Goal: Find specific page/section: Find specific page/section

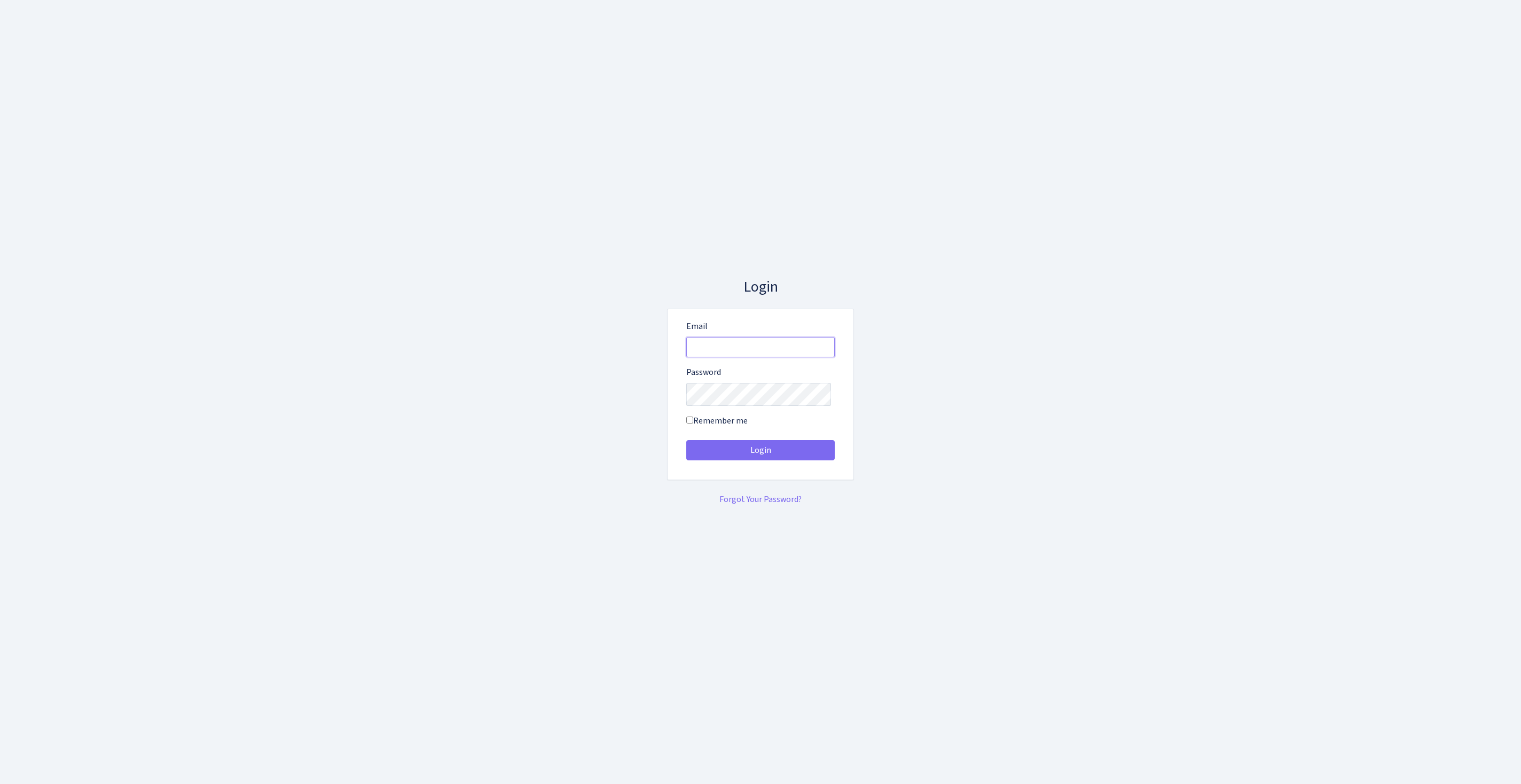
type input "[EMAIL_ADDRESS][DOMAIN_NAME]"
click at [760, 454] on button "Login" at bounding box center [760, 450] width 148 height 20
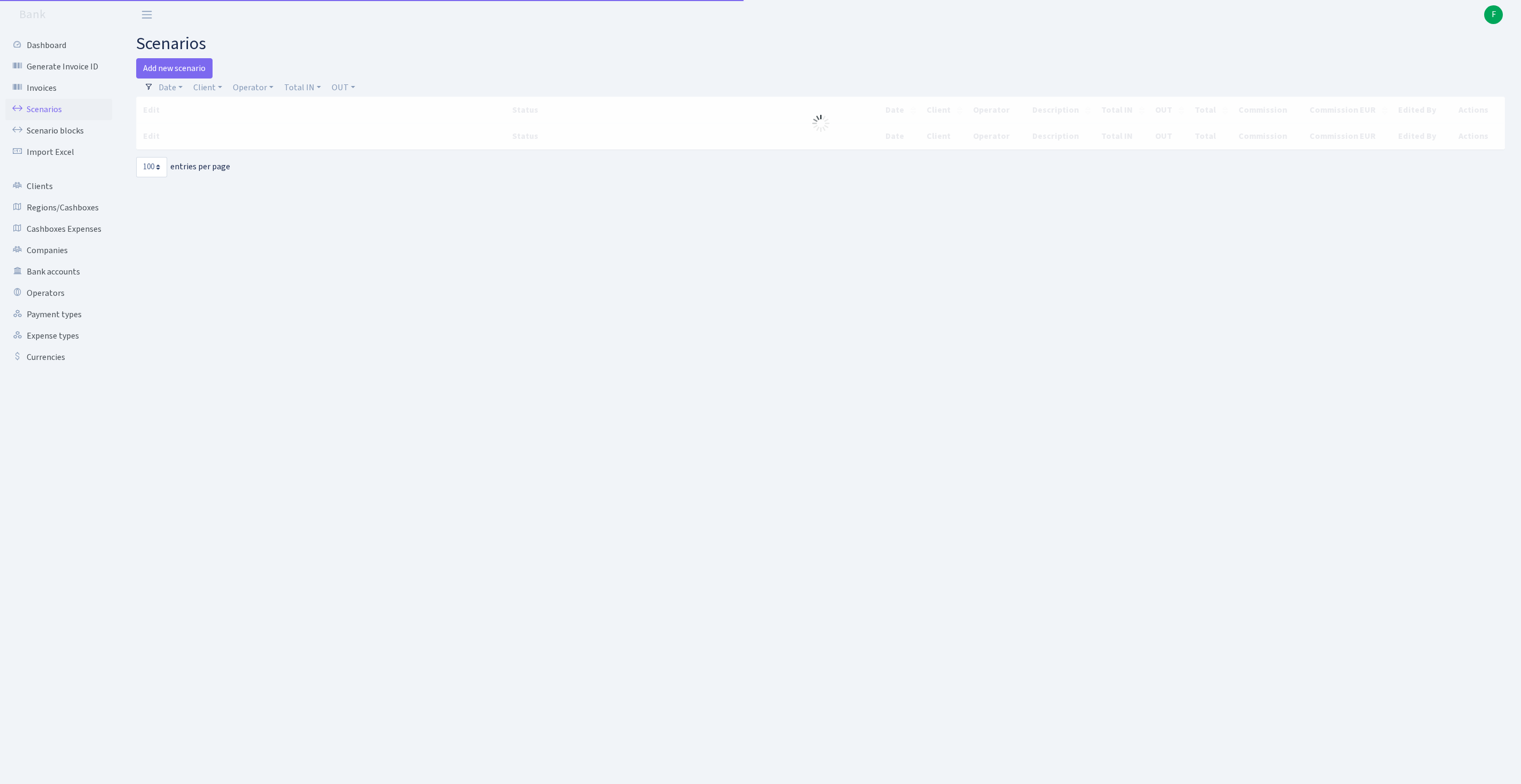
select select "100"
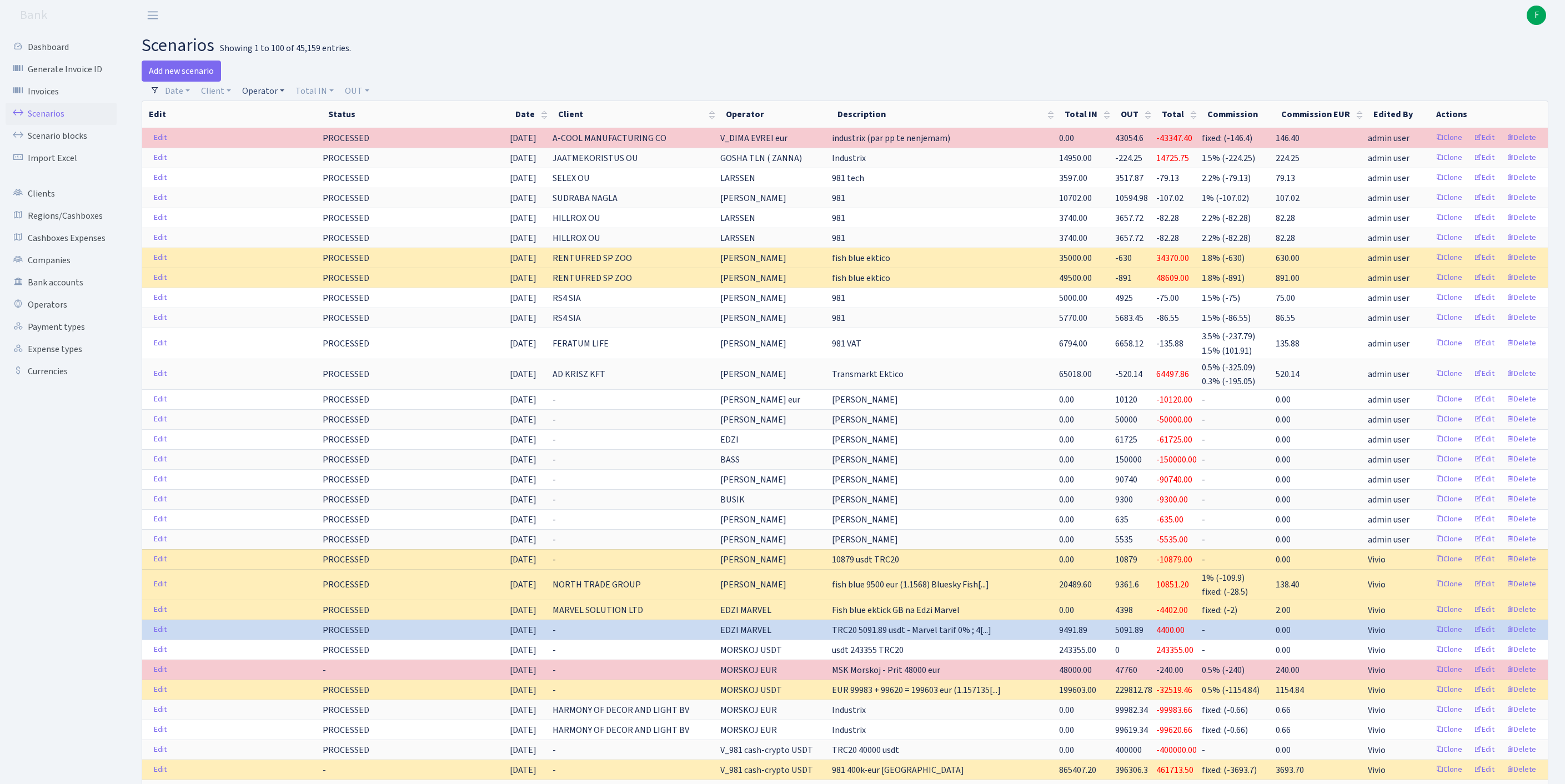
click at [283, 98] on link "Operator" at bounding box center [263, 91] width 51 height 19
click at [298, 137] on input "search" at bounding box center [287, 131] width 92 height 17
type input "ivar"
click at [321, 158] on li "IVARS" at bounding box center [288, 152] width 95 height 20
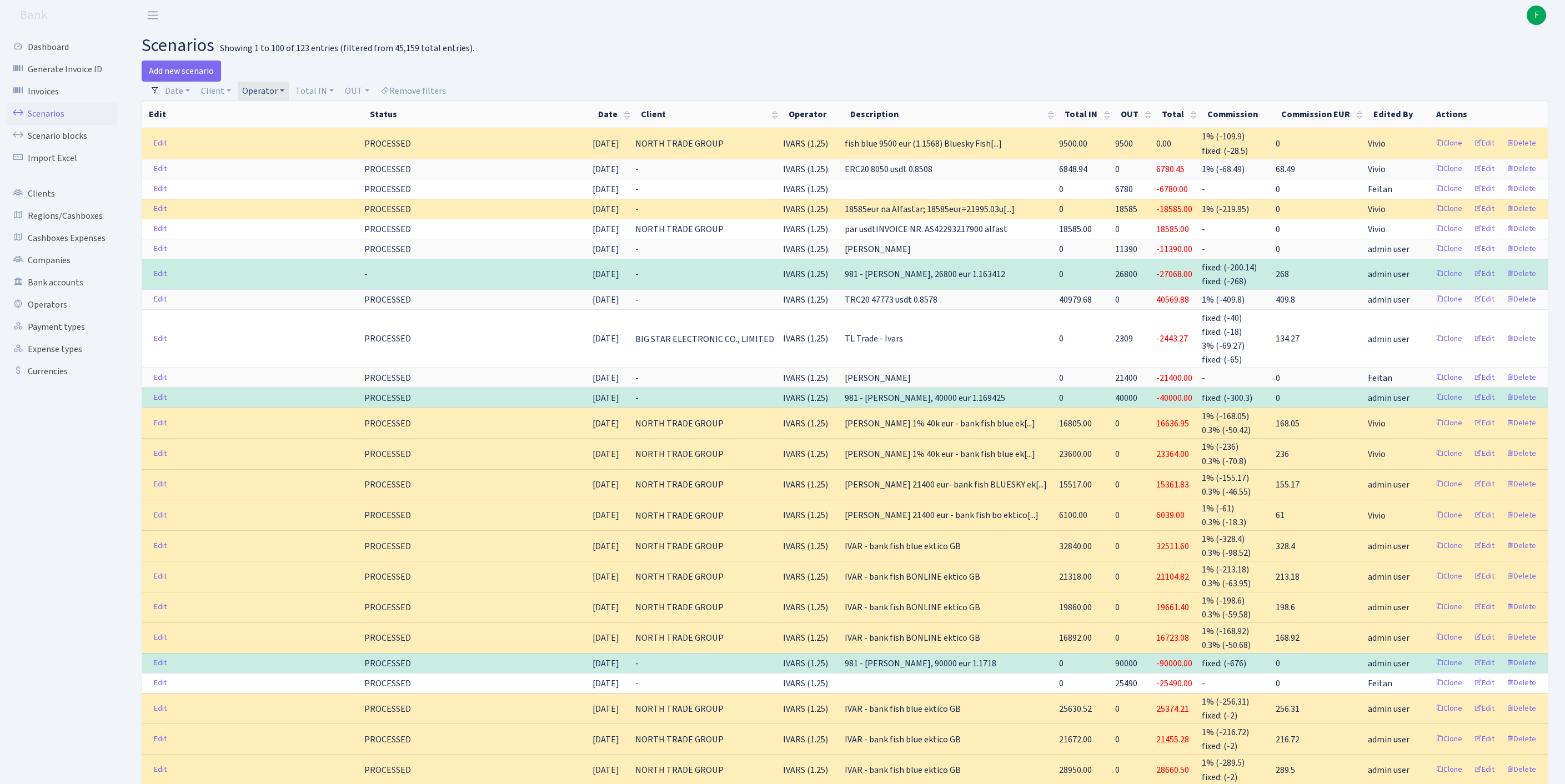
click at [289, 95] on link "Operator" at bounding box center [263, 91] width 51 height 19
click at [285, 139] on input "search" at bounding box center [287, 131] width 92 height 17
type input "sve"
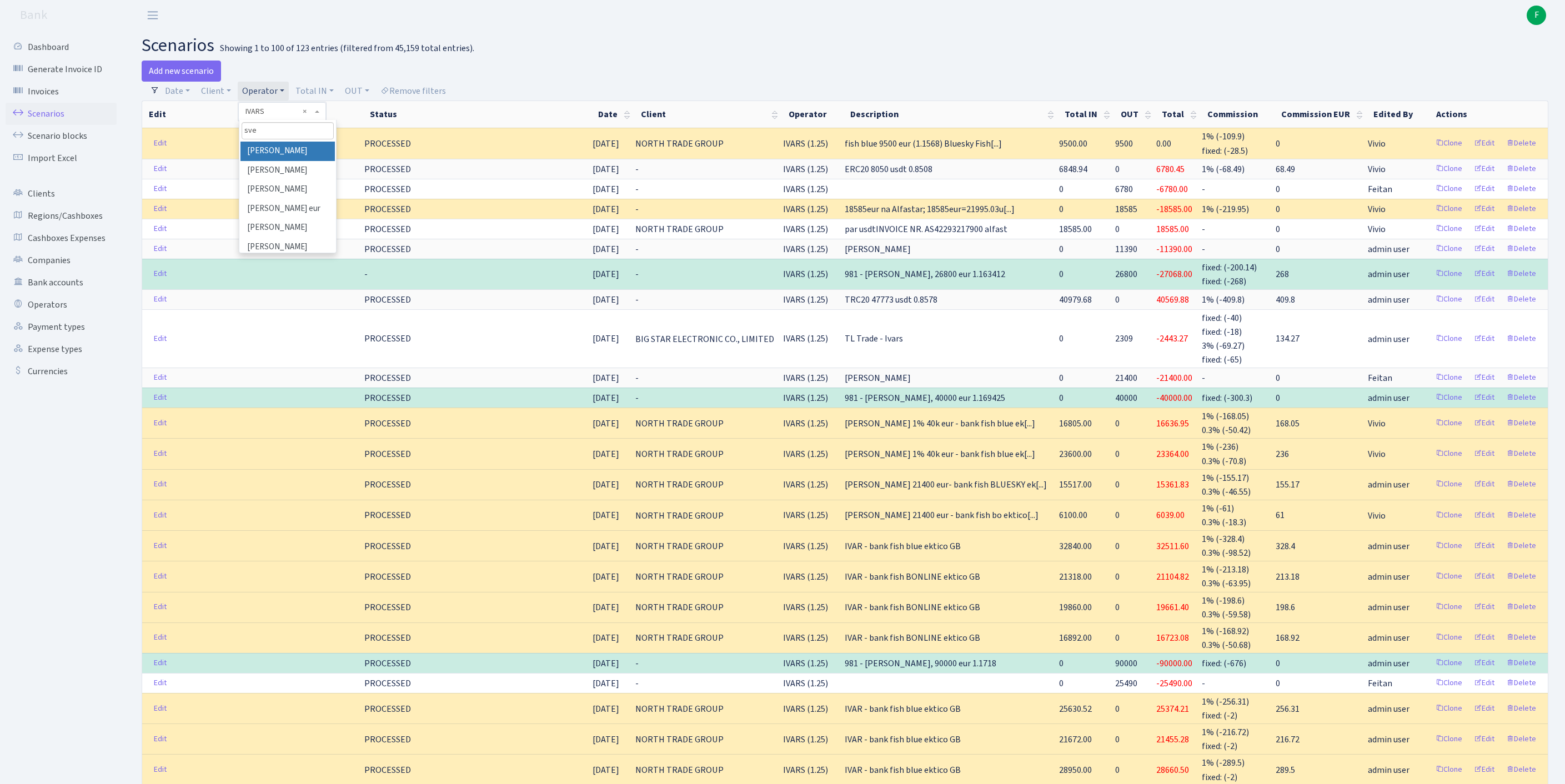
click at [297, 157] on li "SVEN" at bounding box center [288, 152] width 95 height 20
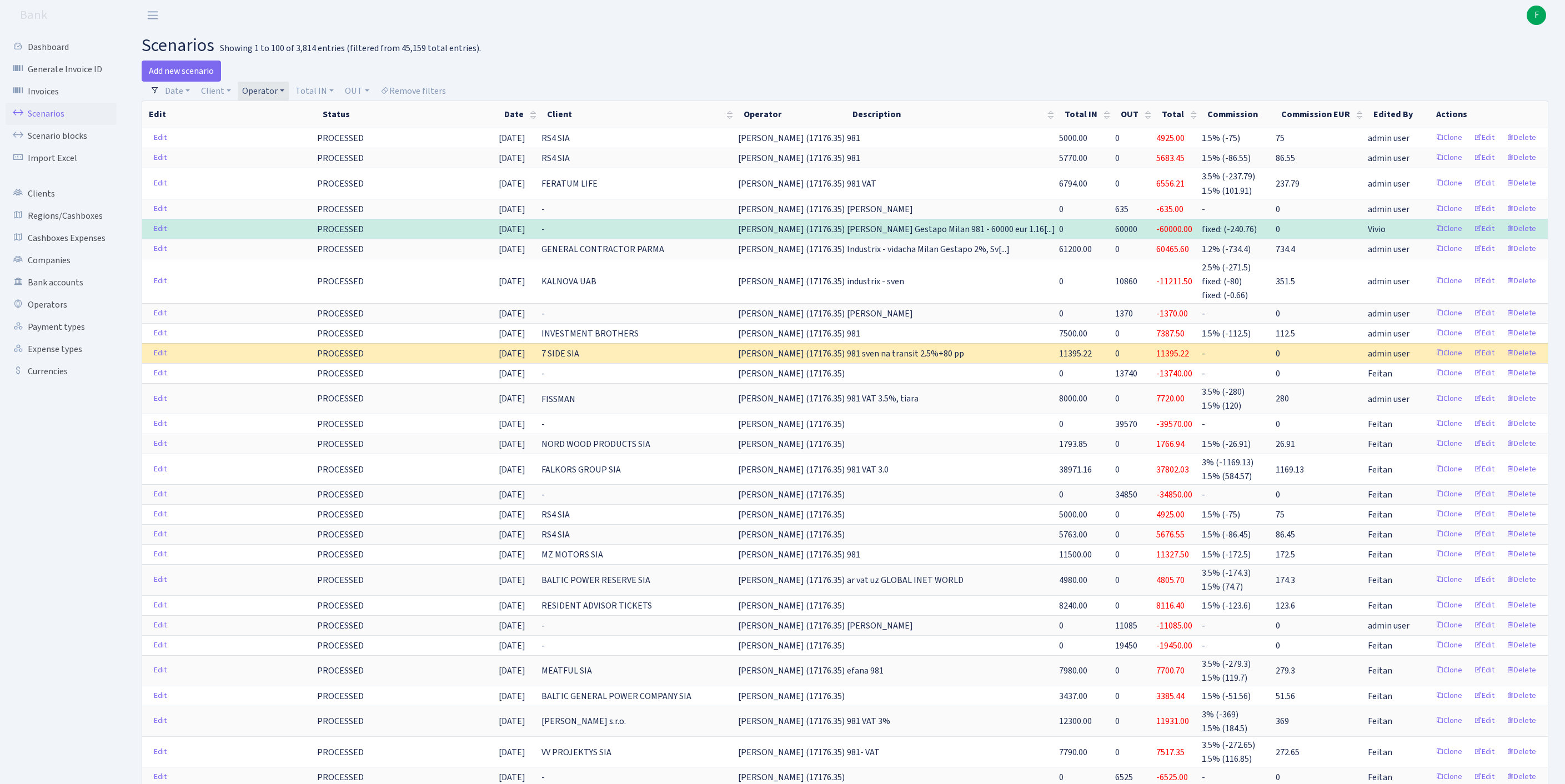
click at [297, 126] on th "Edit" at bounding box center [229, 114] width 174 height 26
click at [289, 92] on link "Operator" at bounding box center [263, 91] width 51 height 19
click at [297, 139] on input "search" at bounding box center [287, 131] width 92 height 17
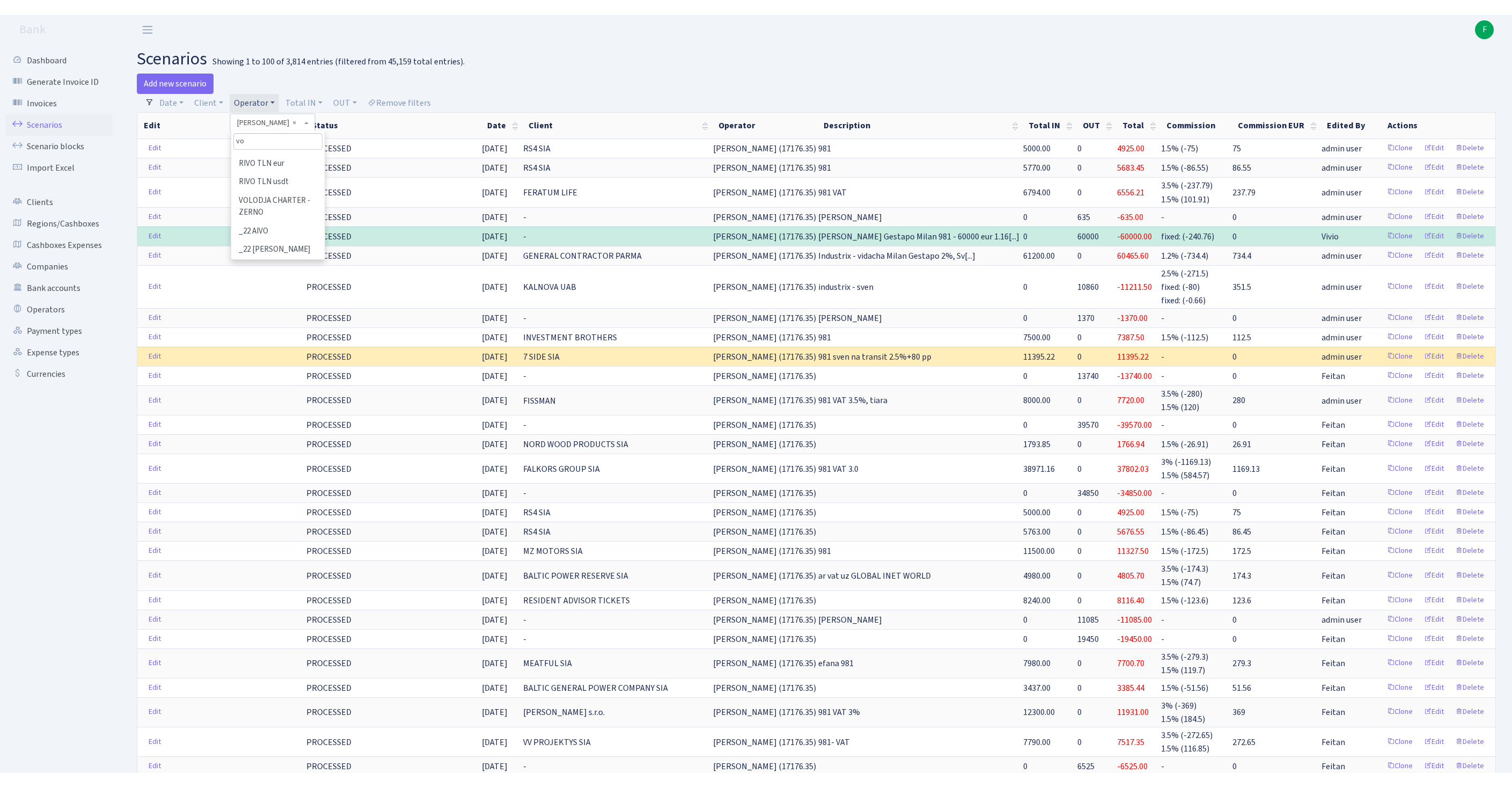
scroll to position [0, 0]
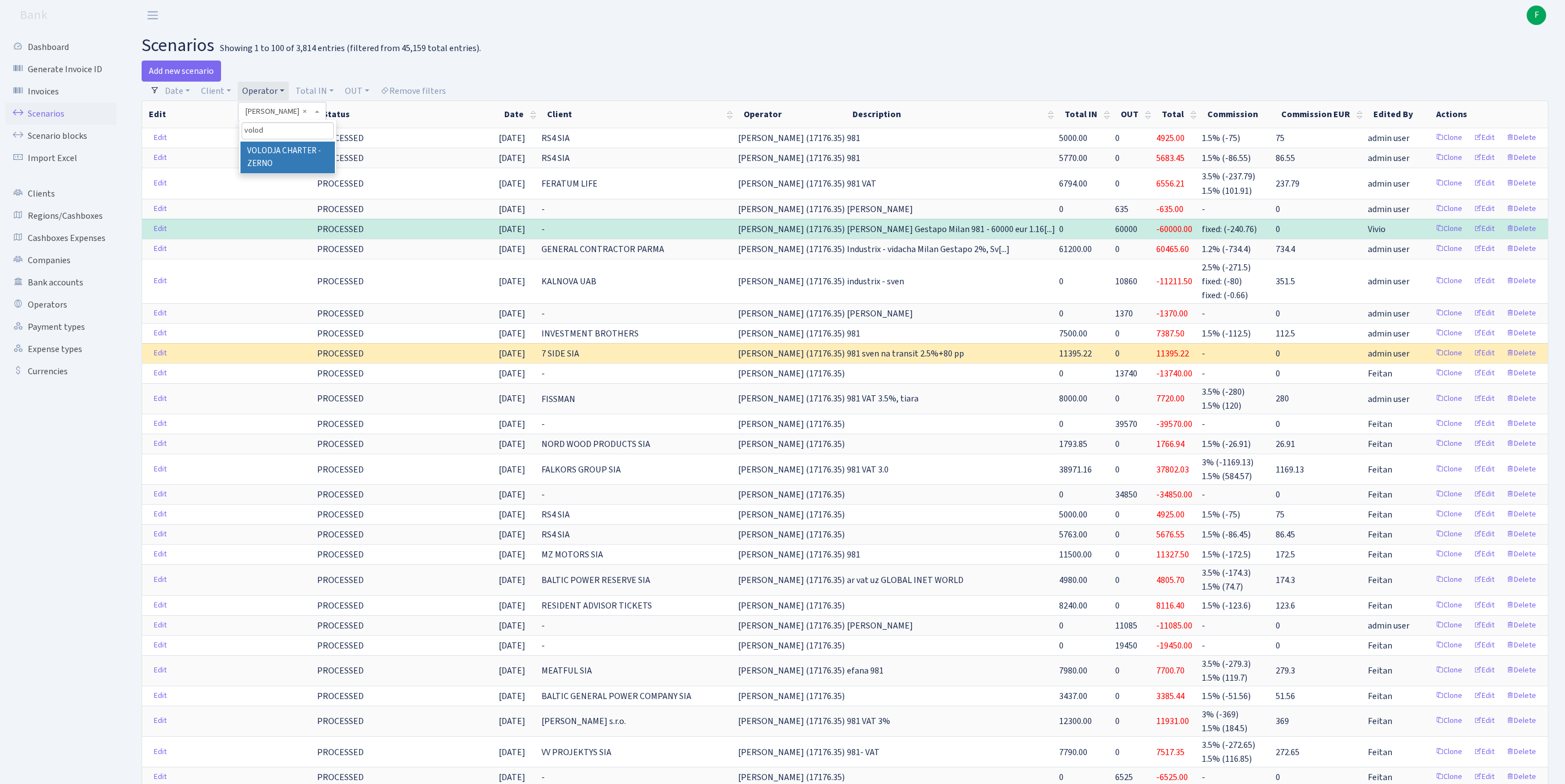
type input "volod"
click at [313, 161] on li "VOLODJA CHARTER - ZERNO" at bounding box center [288, 158] width 95 height 32
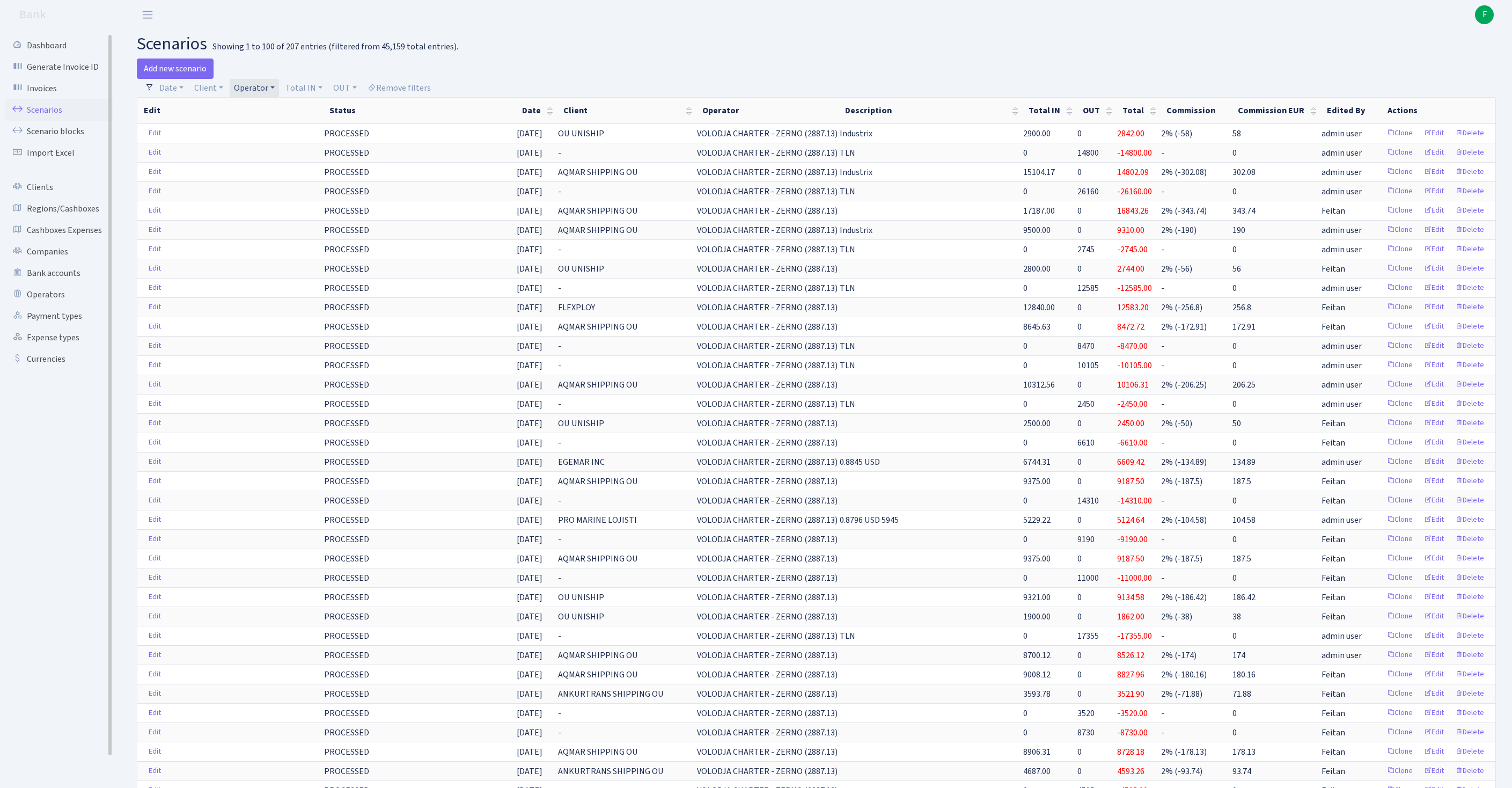
click at [47, 113] on link "Scenarios" at bounding box center [59, 110] width 107 height 21
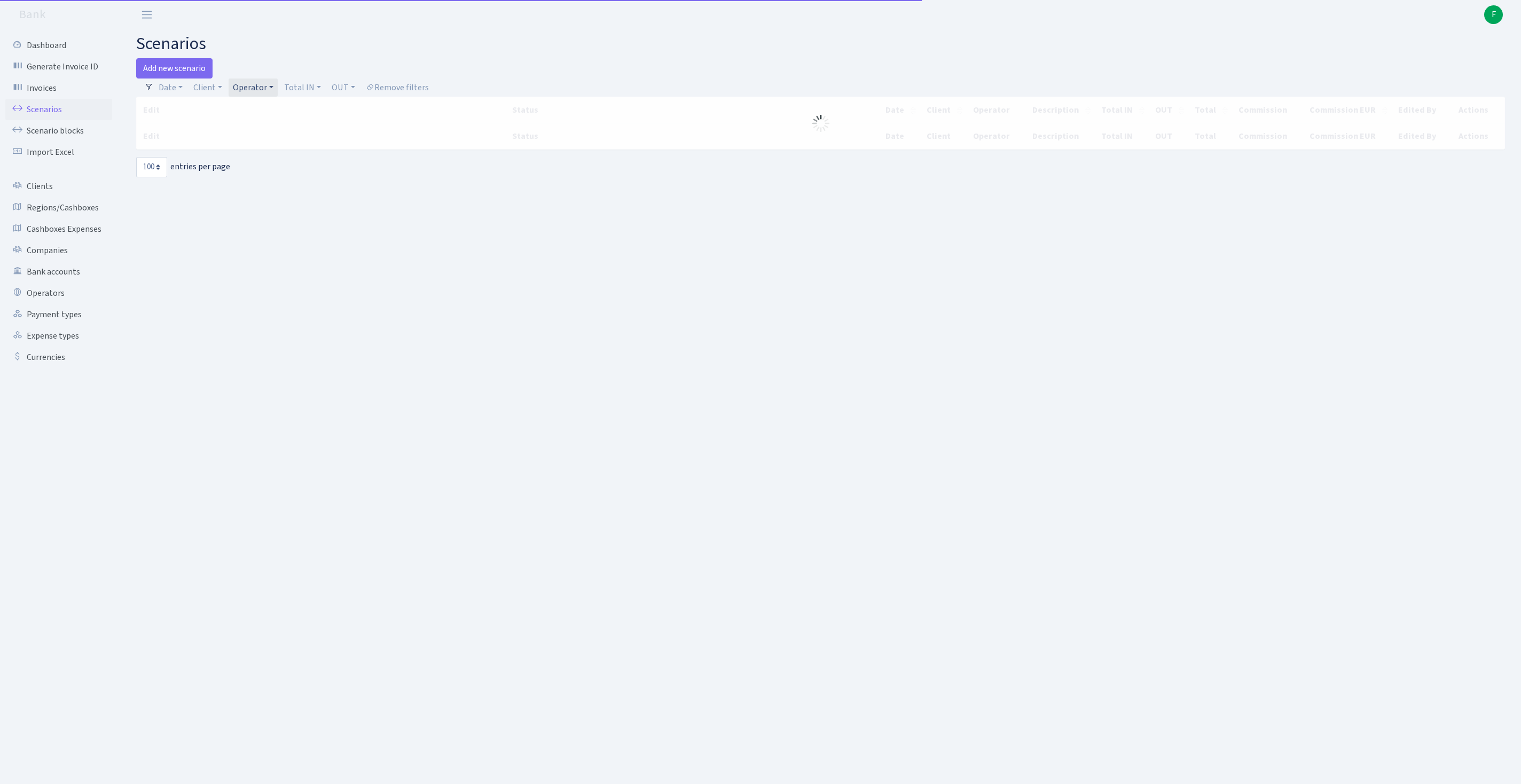
select select "100"
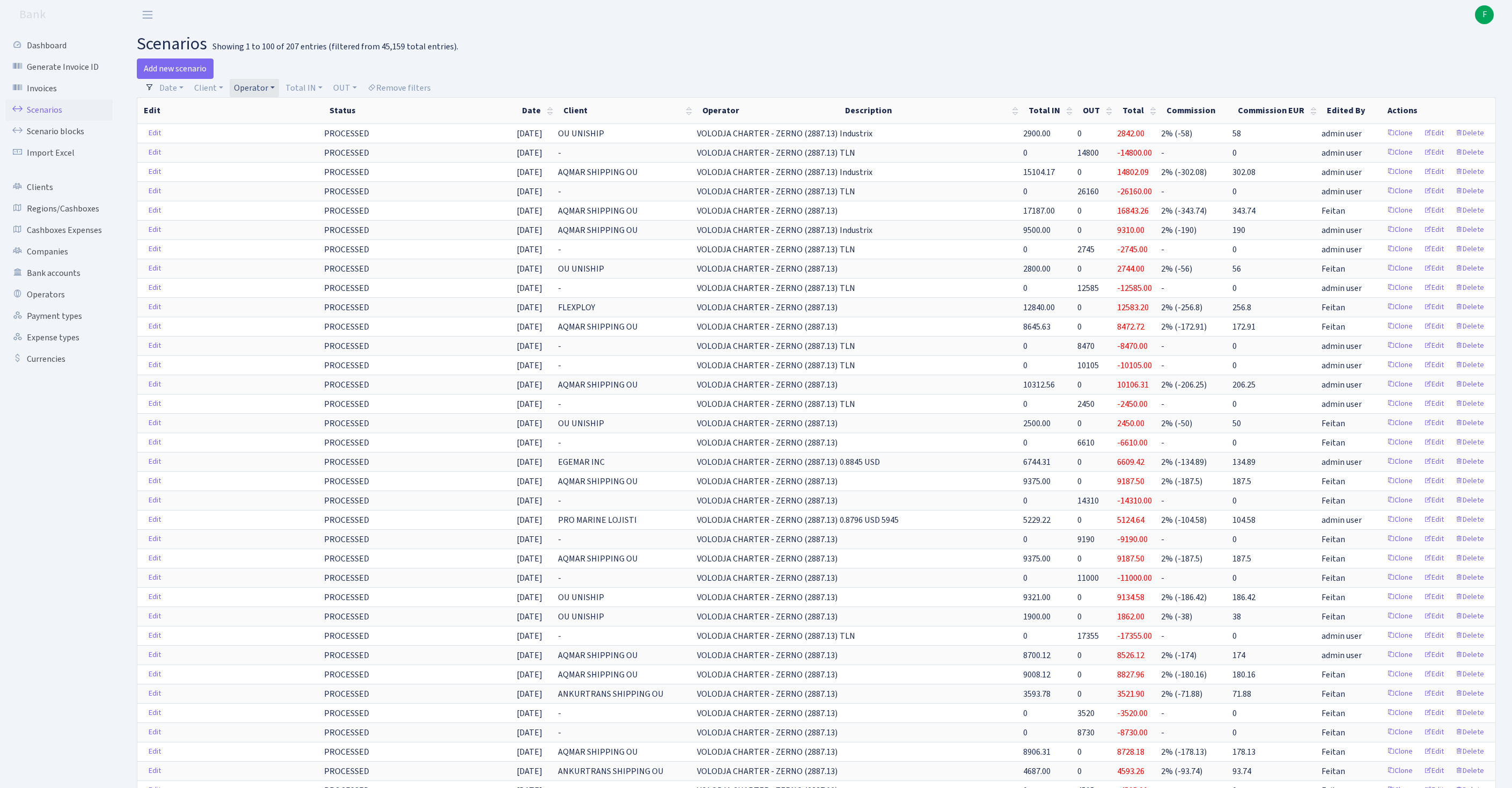
click at [279, 96] on link "Operator" at bounding box center [254, 88] width 49 height 18
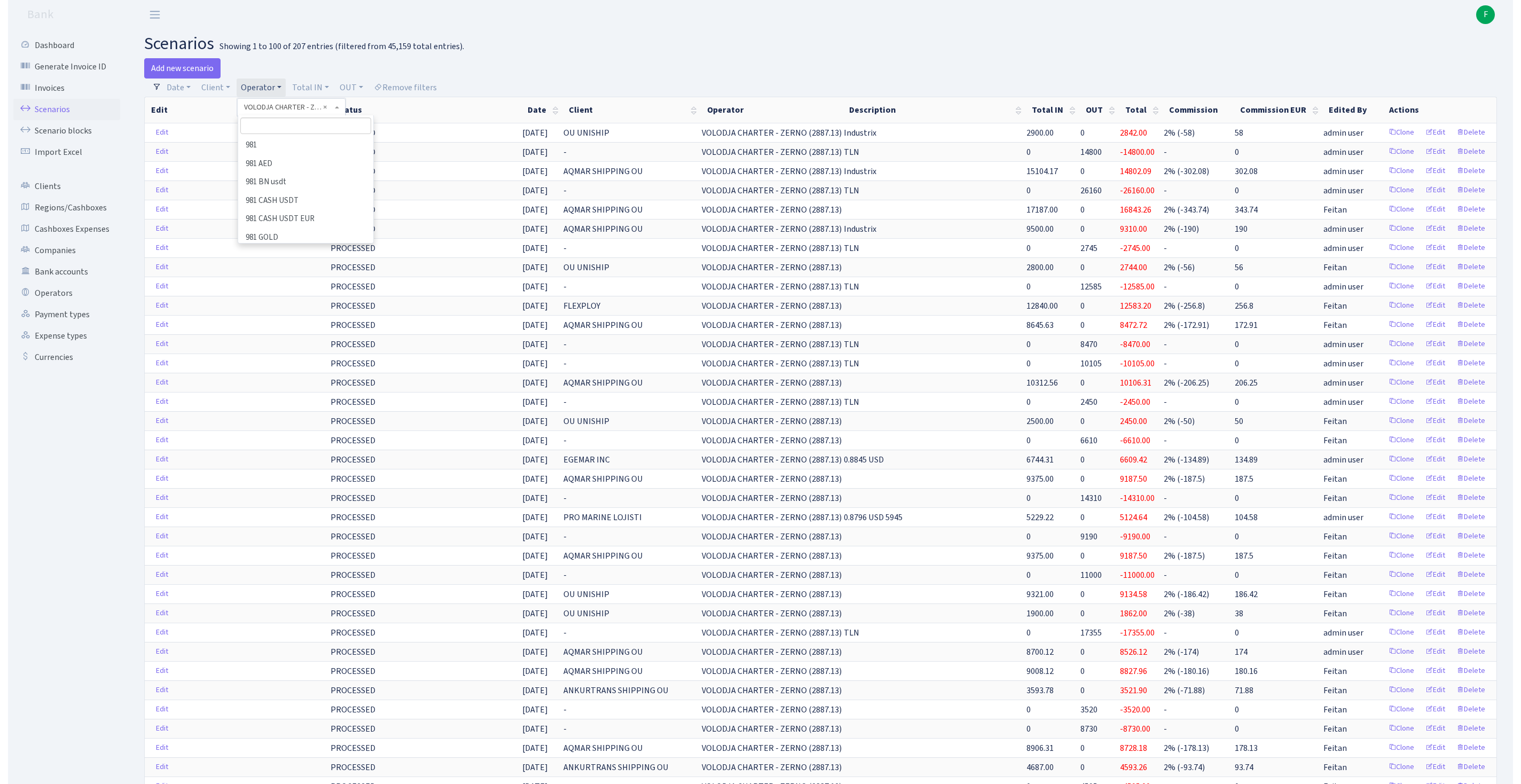
scroll to position [6754, 0]
